Goal: Complete application form

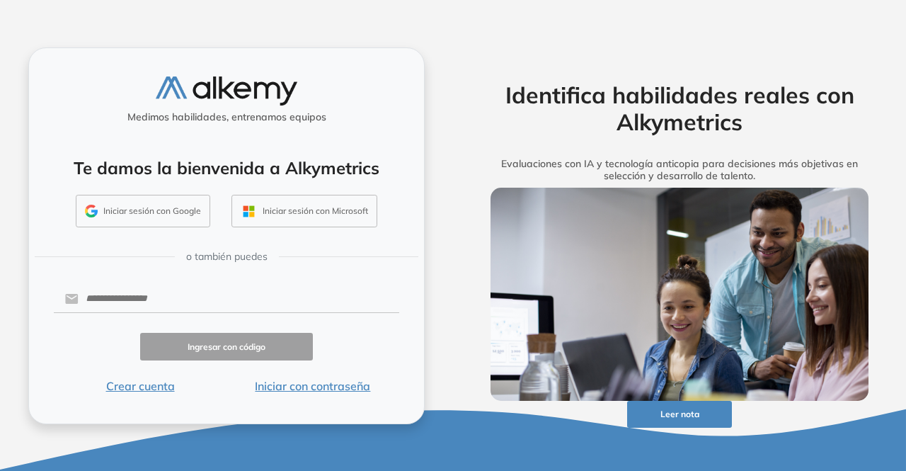
click at [177, 209] on button "Iniciar sesión con Google" at bounding box center [143, 211] width 134 height 33
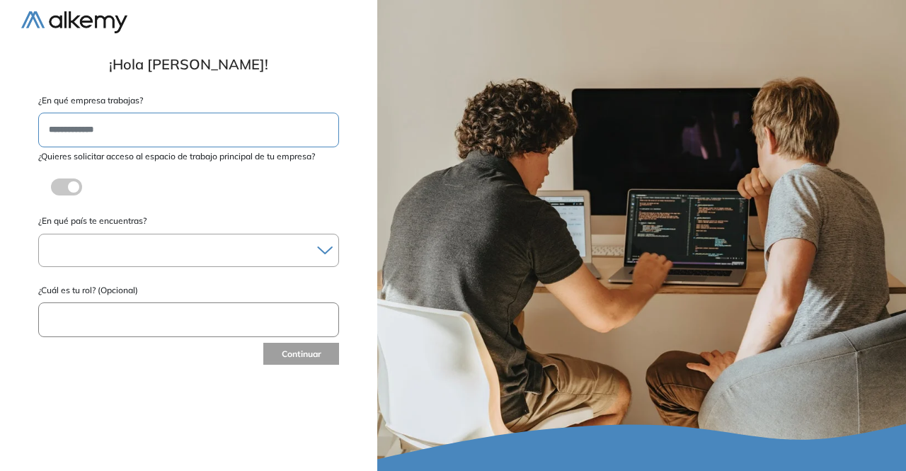
click at [178, 256] on div at bounding box center [188, 250] width 299 height 21
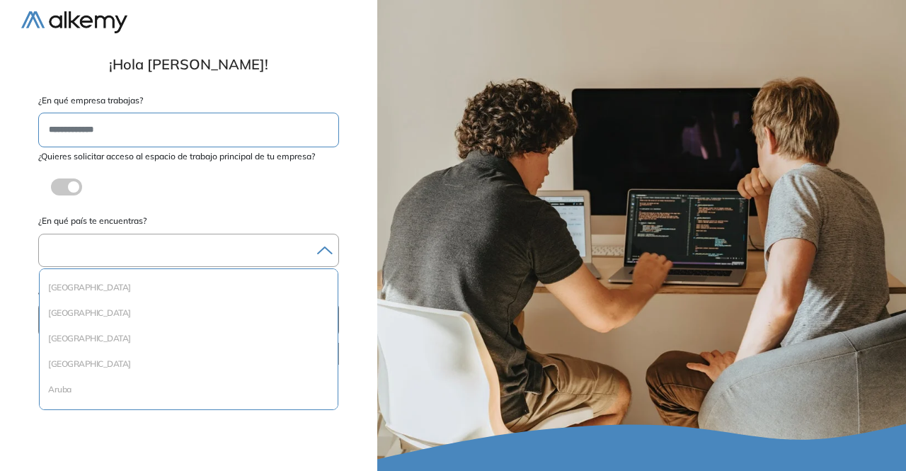
click at [113, 254] on div at bounding box center [188, 250] width 299 height 21
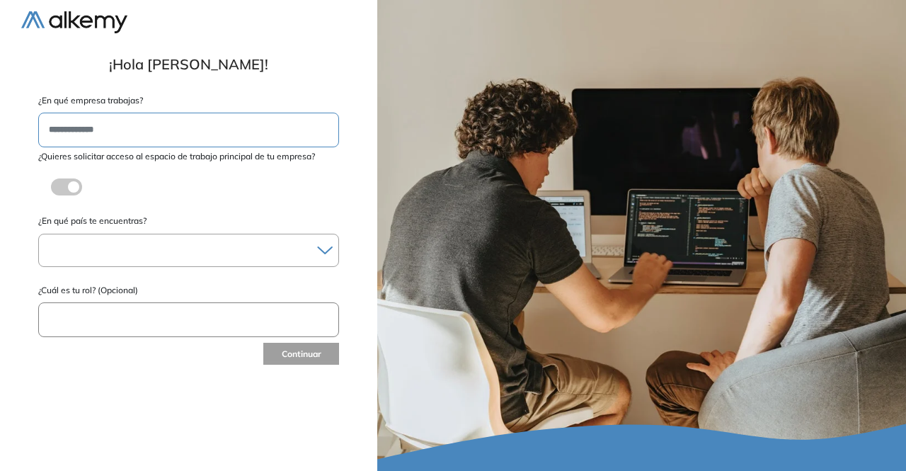
click at [113, 254] on div at bounding box center [188, 250] width 299 height 21
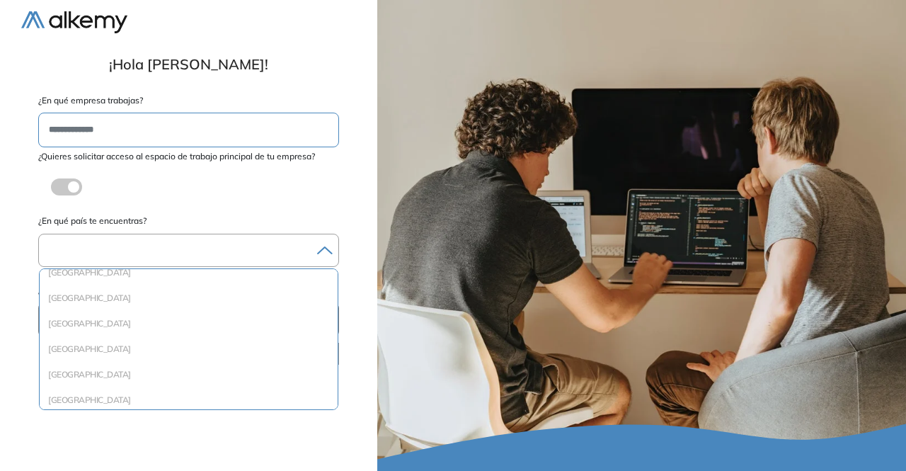
scroll to position [370, 0]
click at [125, 374] on li "Colombia" at bounding box center [188, 376] width 287 height 14
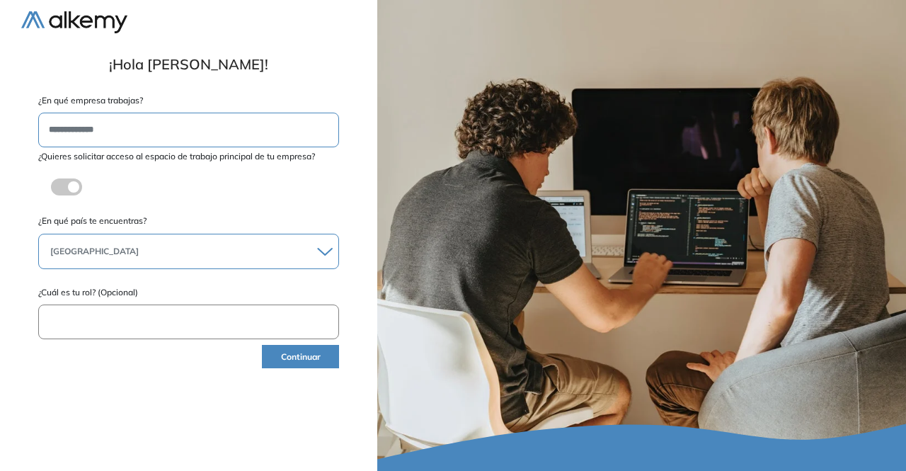
click at [164, 312] on input "text" at bounding box center [188, 321] width 301 height 35
type input "*******"
click at [294, 354] on button "Continuar" at bounding box center [300, 356] width 77 height 23
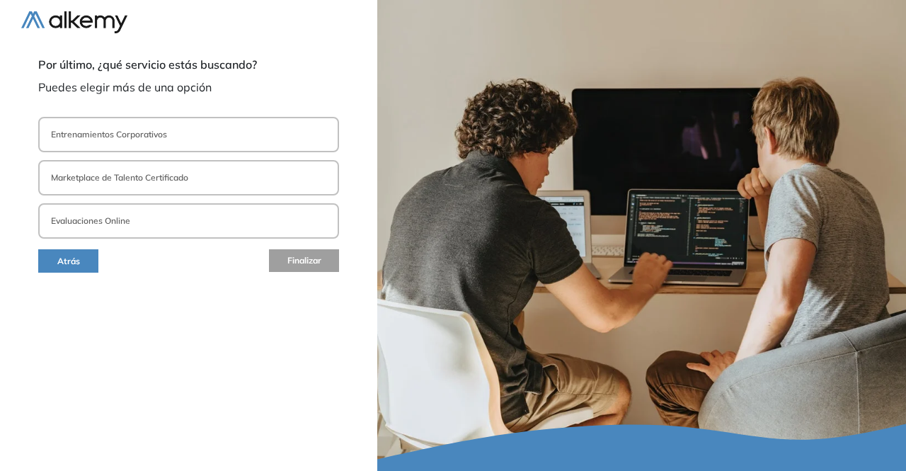
click at [187, 132] on button "Entrenamientos Corporativos" at bounding box center [188, 134] width 301 height 35
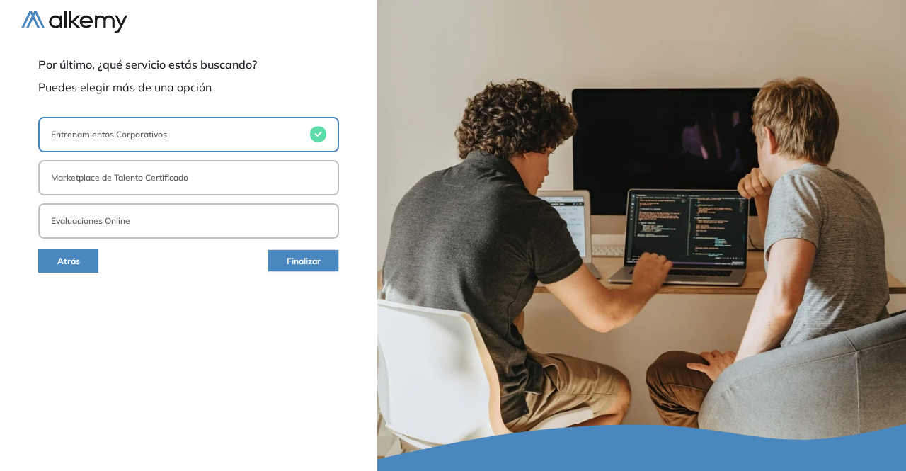
click at [260, 164] on button "Marketplace de Talento Certificado" at bounding box center [188, 177] width 301 height 35
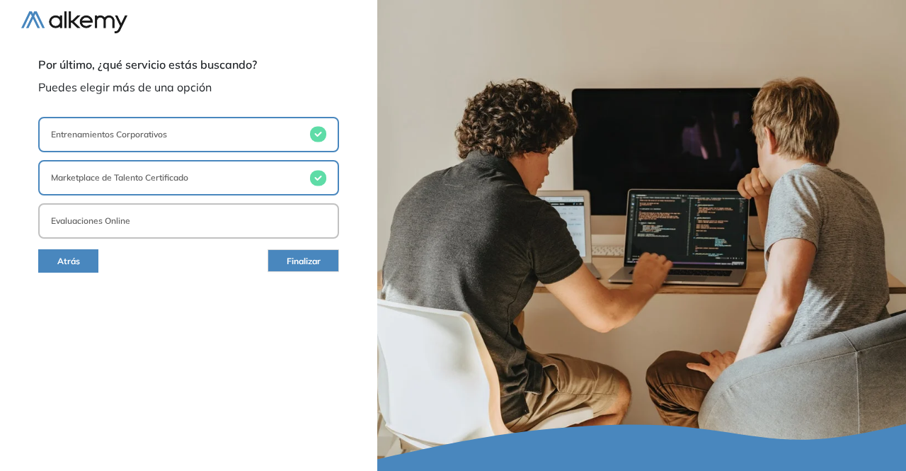
click at [208, 178] on button "Marketplace de Talento Certificado" at bounding box center [188, 177] width 301 height 35
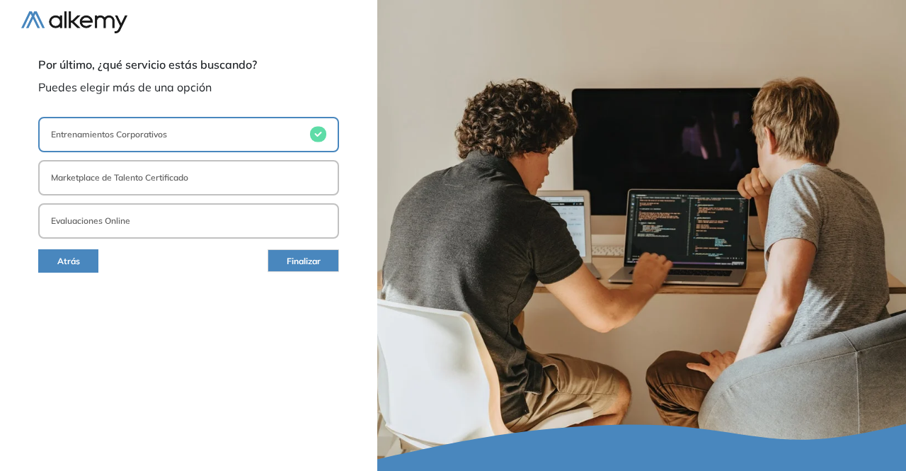
click at [227, 189] on button "Marketplace de Talento Certificado" at bounding box center [188, 177] width 301 height 35
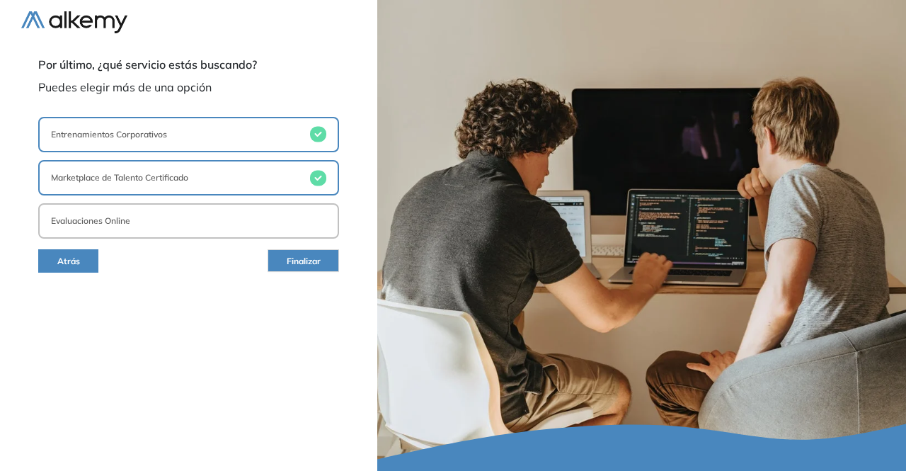
click at [296, 262] on span "Finalizar" at bounding box center [304, 261] width 34 height 13
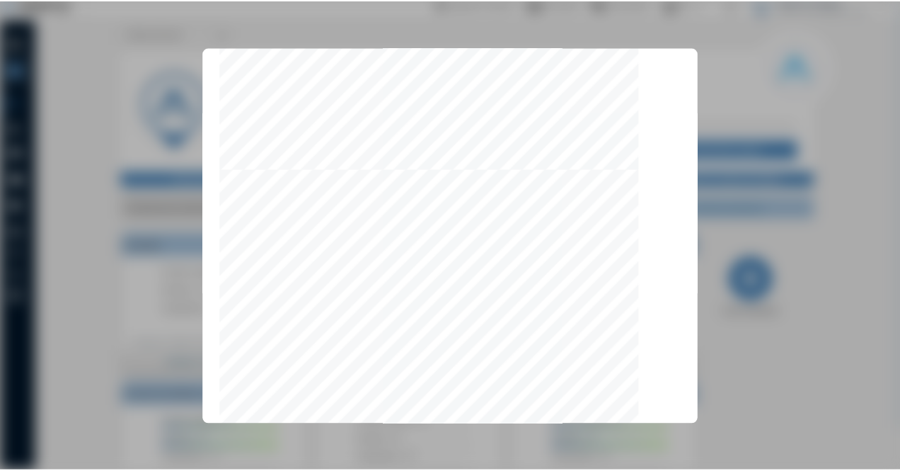
scroll to position [4497, 0]
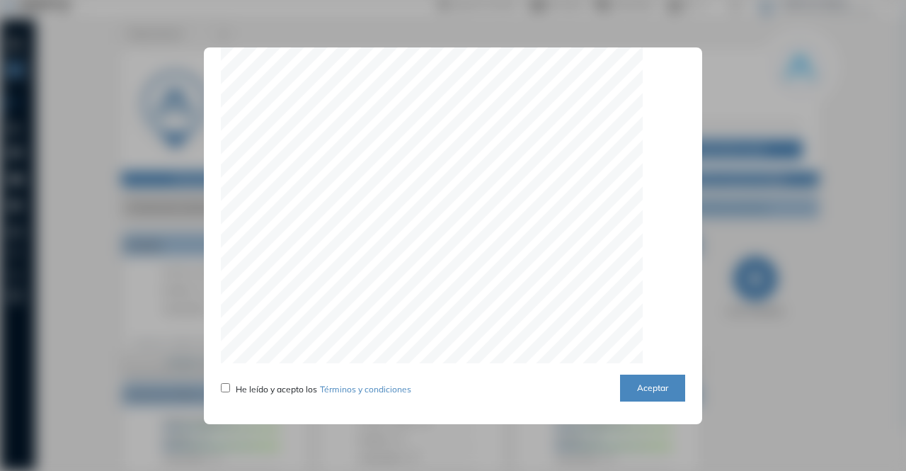
click at [648, 388] on button "Aceptar" at bounding box center [652, 388] width 65 height 28
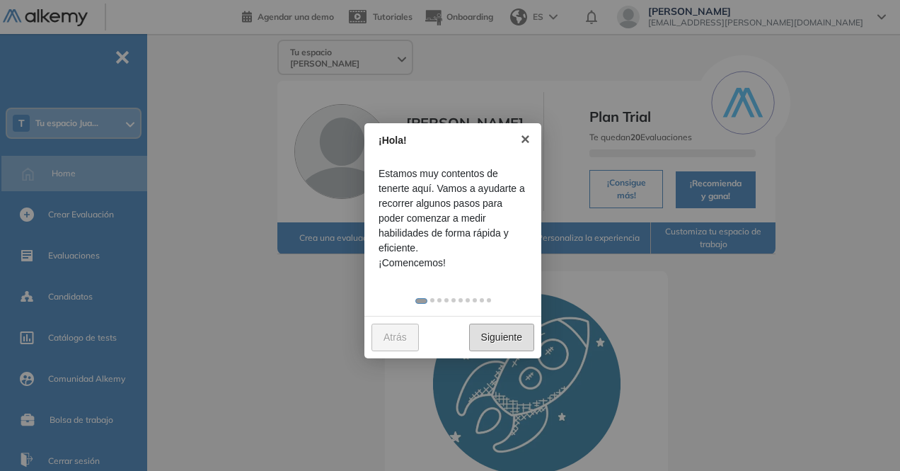
click at [509, 340] on link "Siguiente" at bounding box center [501, 337] width 65 height 28
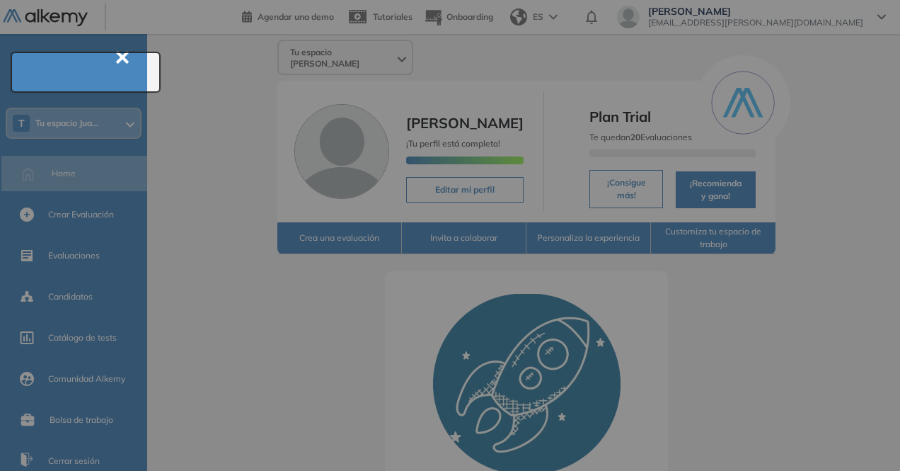
scroll to position [51, 0]
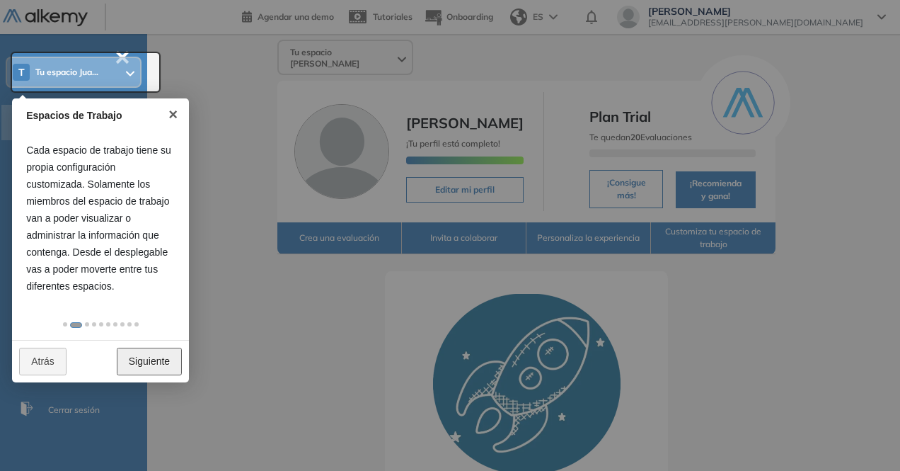
click at [156, 359] on link "Siguiente" at bounding box center [149, 361] width 65 height 28
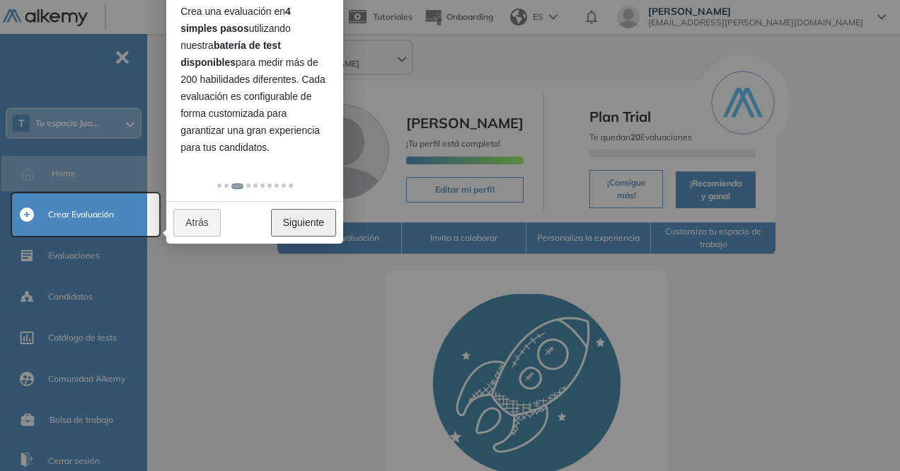
click at [299, 230] on link "Siguiente" at bounding box center [303, 223] width 65 height 28
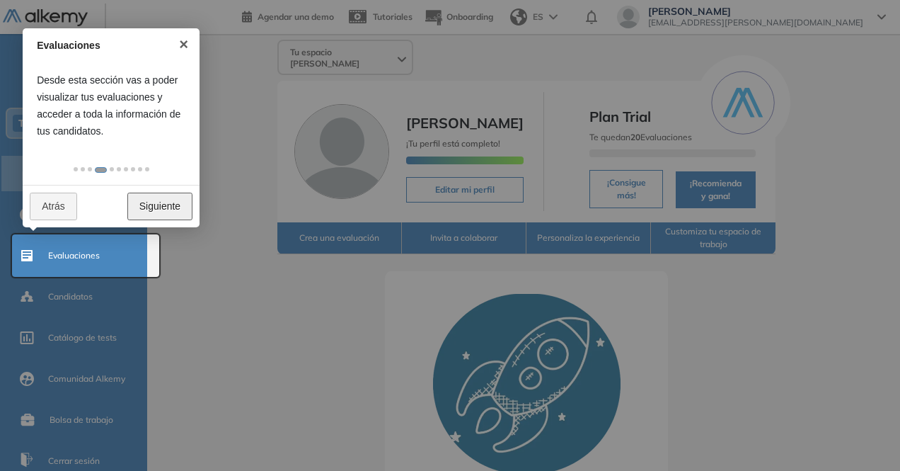
click at [166, 201] on link "Siguiente" at bounding box center [159, 206] width 65 height 28
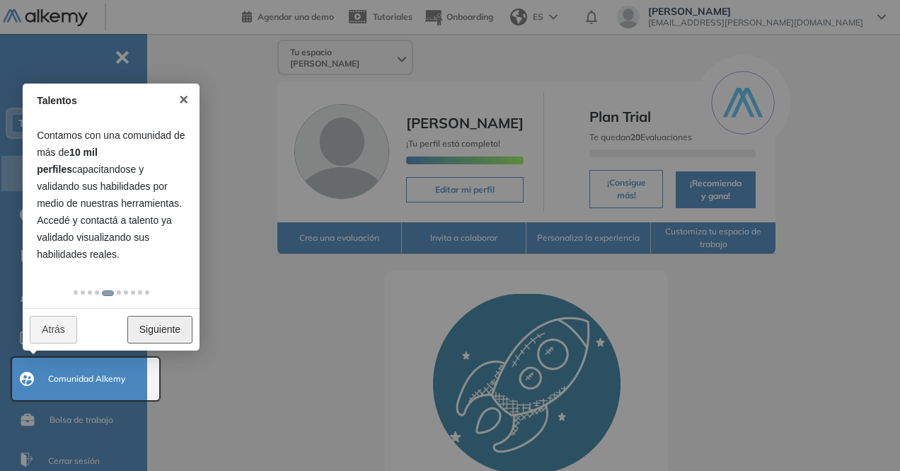
click at [174, 326] on link "Siguiente" at bounding box center [159, 330] width 65 height 28
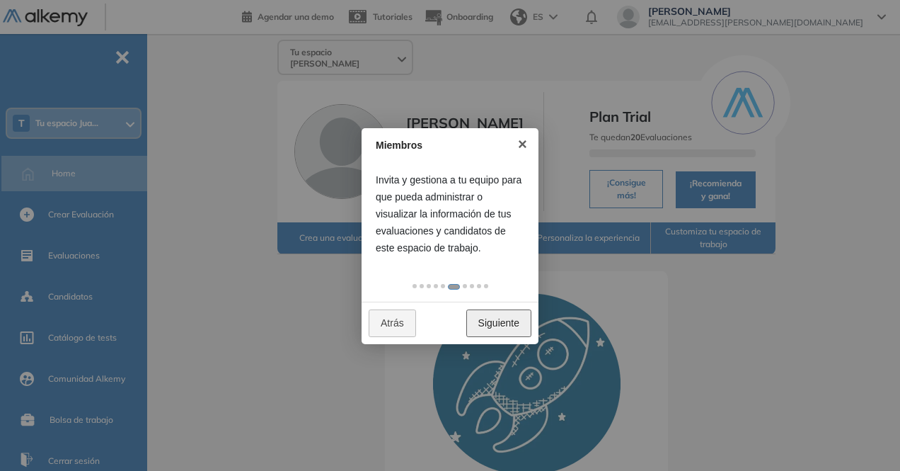
click at [503, 321] on link "Siguiente" at bounding box center [498, 323] width 65 height 28
click at [515, 333] on link "Siguiente" at bounding box center [498, 323] width 65 height 28
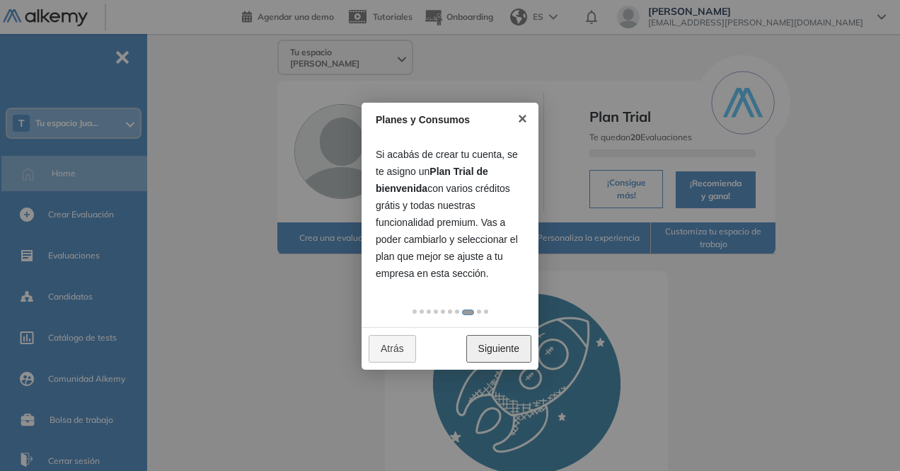
click at [509, 339] on link "Siguiente" at bounding box center [498, 349] width 65 height 28
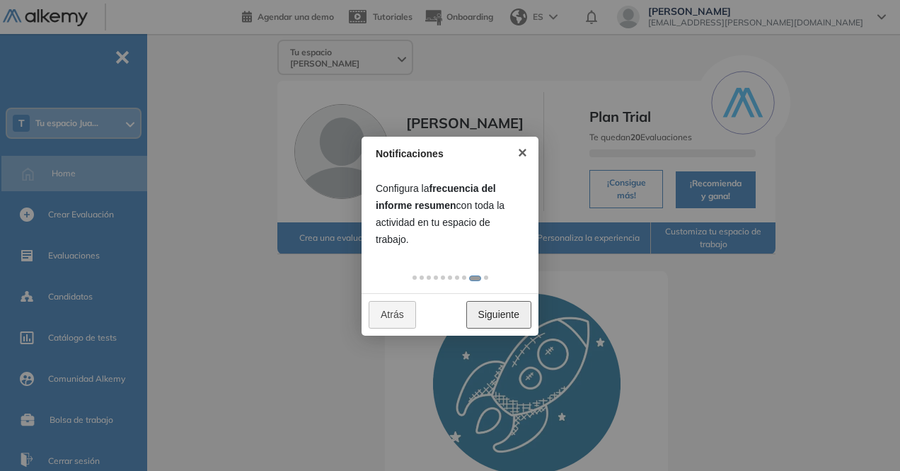
click at [489, 319] on link "Siguiente" at bounding box center [498, 315] width 65 height 28
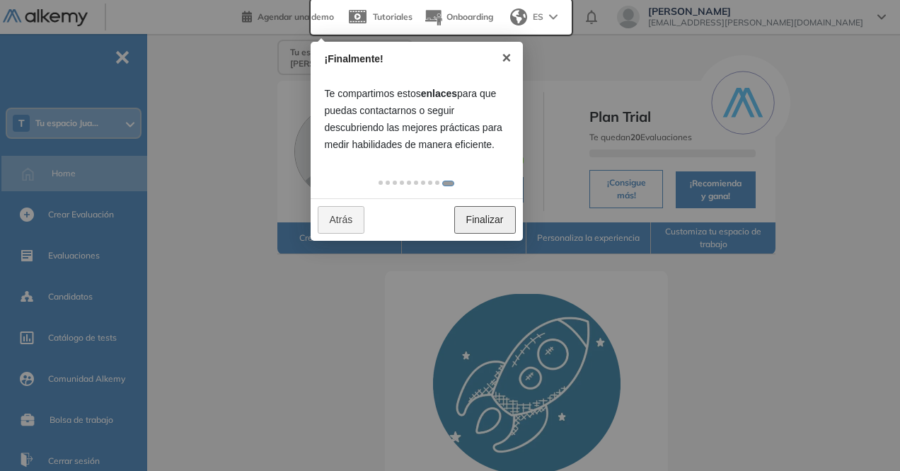
click at [478, 222] on link "Finalizar" at bounding box center [485, 220] width 62 height 28
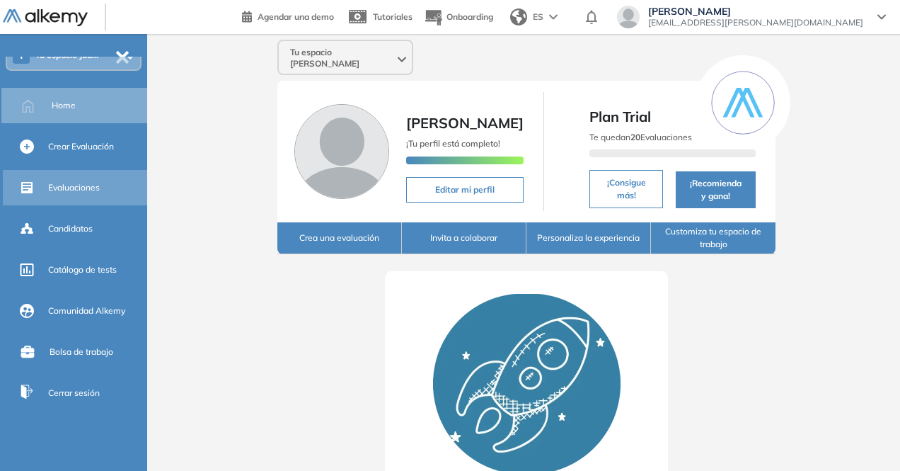
scroll to position [68, 0]
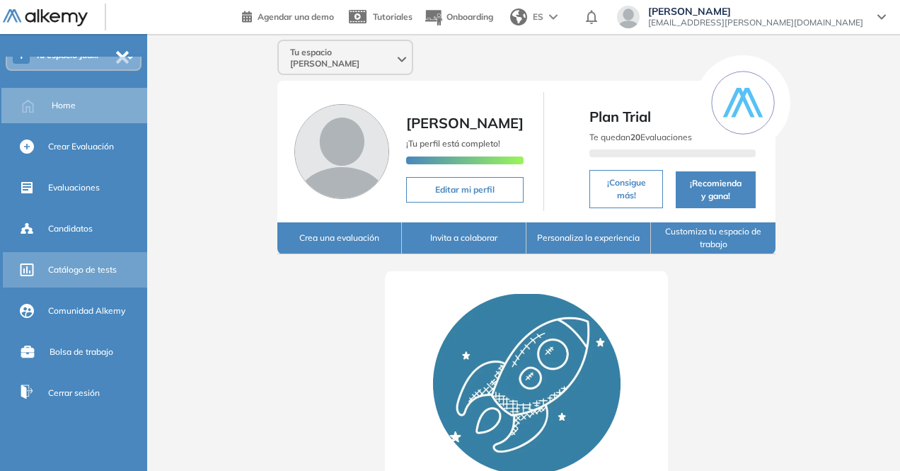
click at [86, 274] on span "Catálogo de tests" at bounding box center [82, 269] width 69 height 13
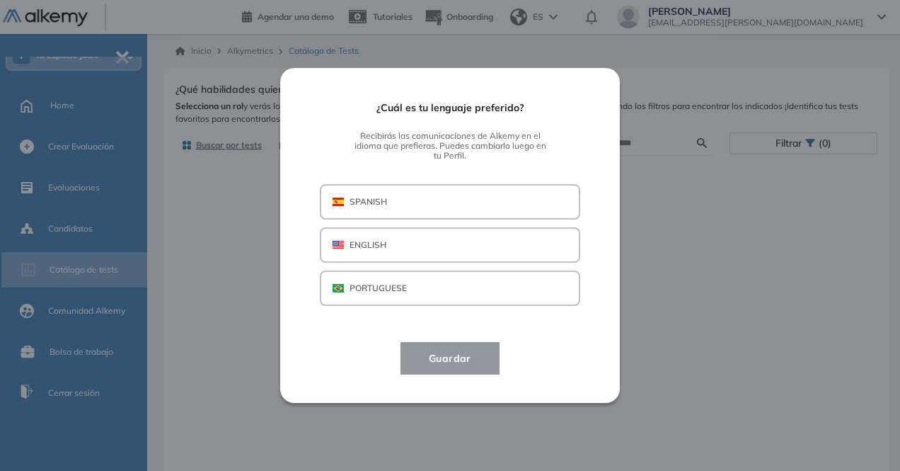
click at [435, 208] on button "SPANISH" at bounding box center [450, 201] width 260 height 35
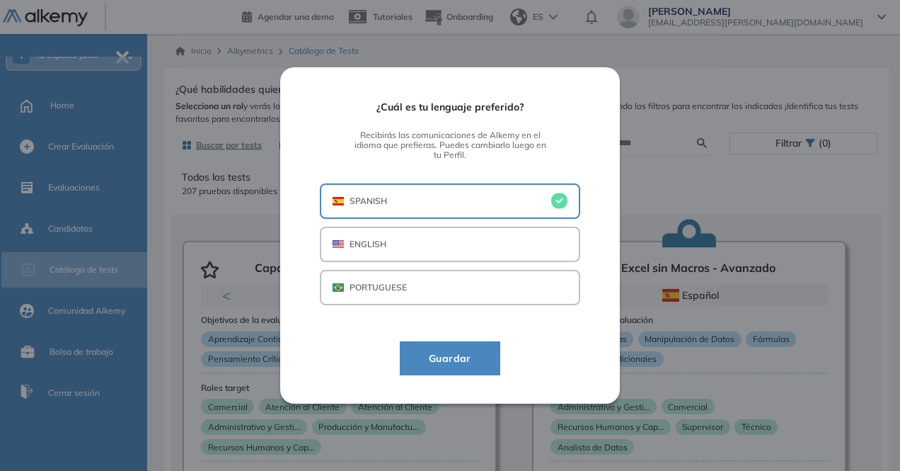
click at [454, 366] on span "Guardar" at bounding box center [449, 358] width 65 height 17
